Goal: Information Seeking & Learning: Learn about a topic

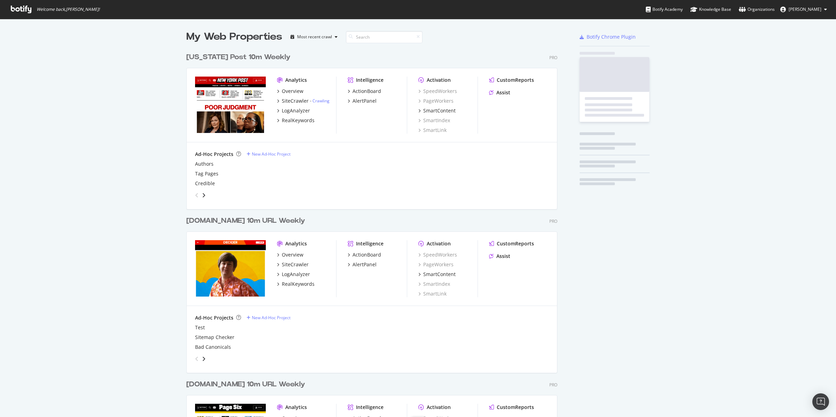
scroll to position [828, 370]
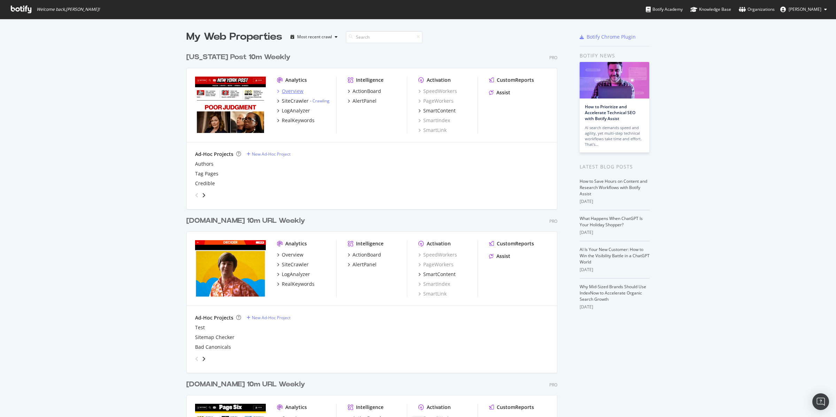
click at [282, 90] on div "Overview" at bounding box center [293, 91] width 22 height 7
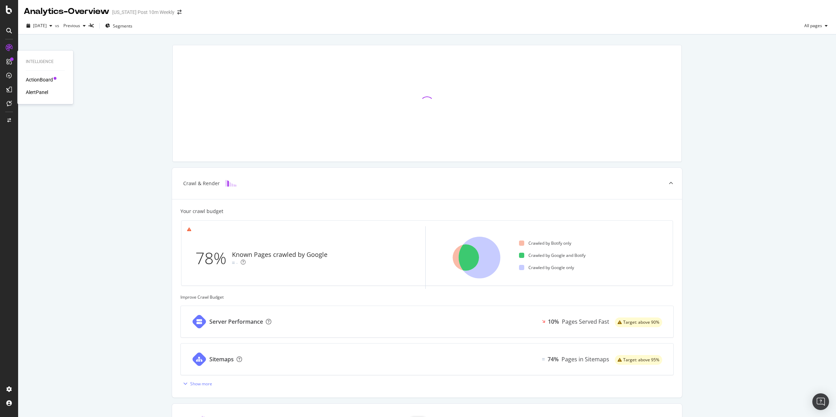
click at [41, 78] on div "ActionBoard" at bounding box center [39, 79] width 27 height 7
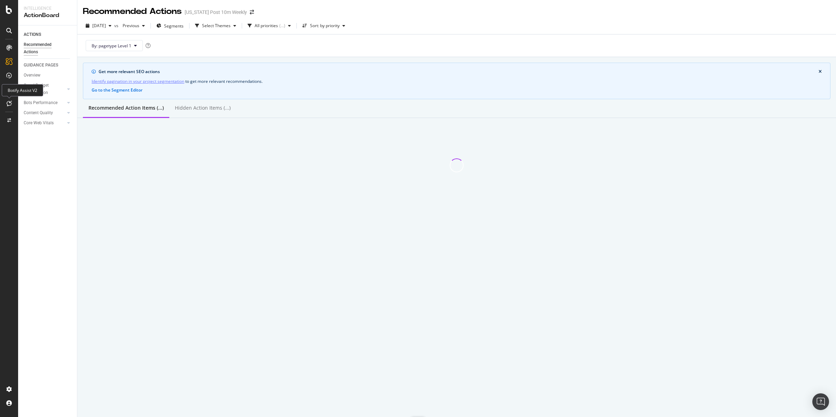
click at [8, 101] on icon at bounding box center [9, 104] width 5 height 6
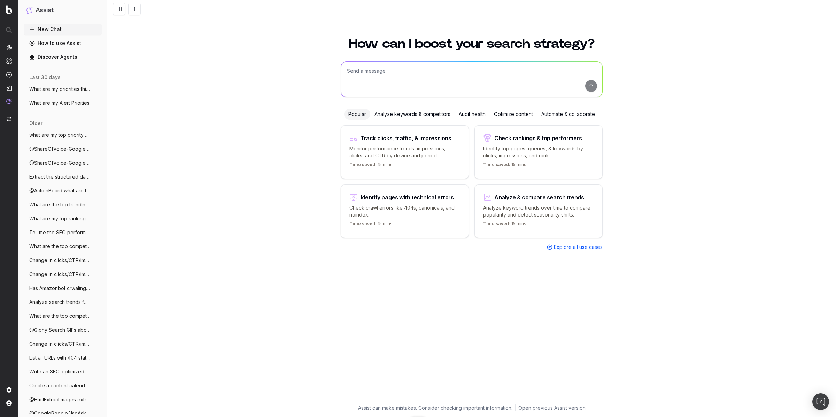
click at [52, 134] on span "what are my top priority alerts" at bounding box center [59, 135] width 61 height 7
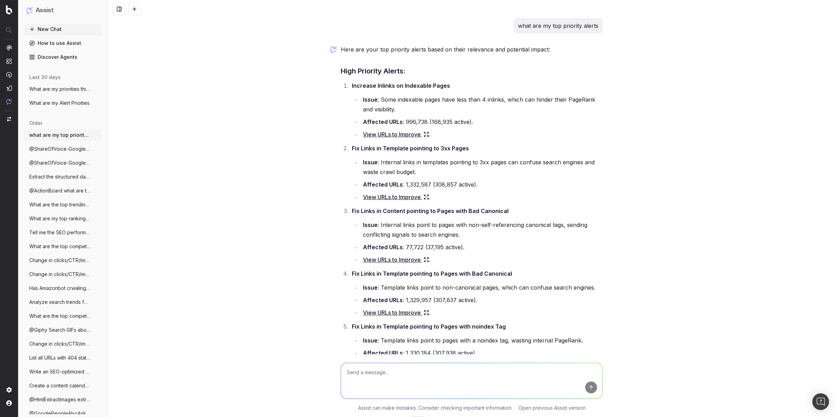
click at [564, 27] on p "what are my top priority alerts" at bounding box center [558, 26] width 80 height 10
drag, startPoint x: 523, startPoint y: 27, endPoint x: 596, endPoint y: 26, distance: 73.2
click at [596, 26] on div "what are my top priority alerts" at bounding box center [558, 25] width 89 height 15
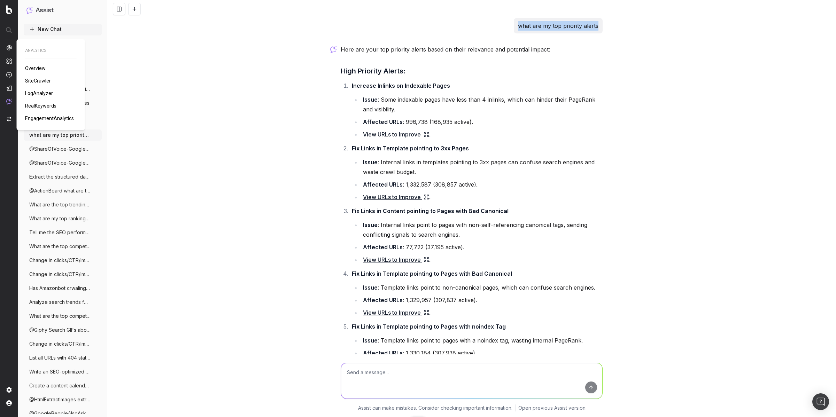
click at [7, 48] on img at bounding box center [9, 48] width 6 height 6
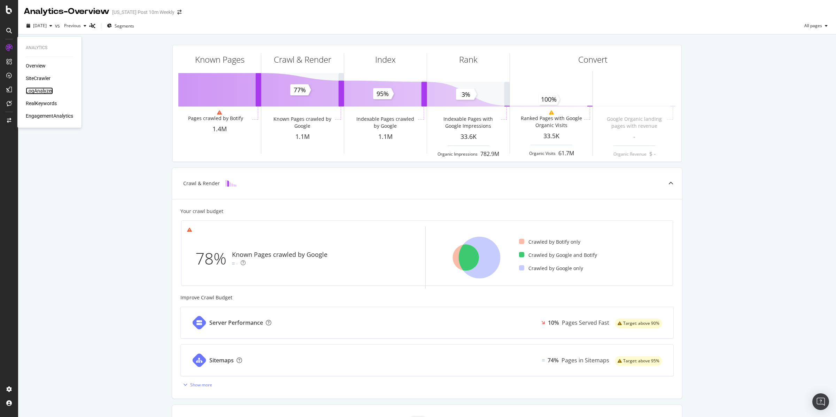
click at [39, 88] on div "LogAnalyzer" at bounding box center [39, 90] width 27 height 7
